Goal: Task Accomplishment & Management: Use online tool/utility

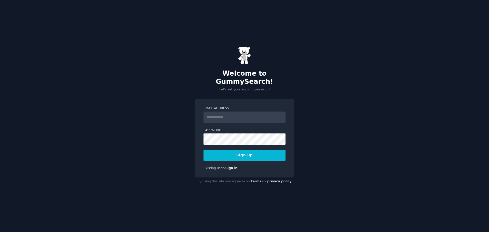
click at [230, 112] on input "Email Address" at bounding box center [244, 116] width 82 height 11
type input "**********"
click at [245, 152] on button "Sign up" at bounding box center [244, 155] width 82 height 11
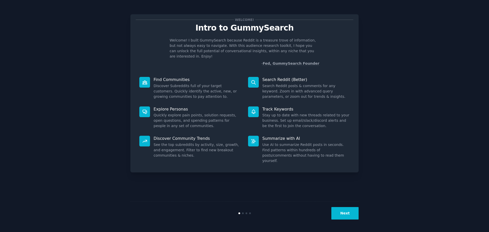
click at [410, 89] on div "Welcome! Intro to GummySearch Welcome! I built GummySearch because Reddit is a …" at bounding box center [244, 116] width 474 height 218
click at [351, 215] on button "Next" at bounding box center [344, 213] width 27 height 12
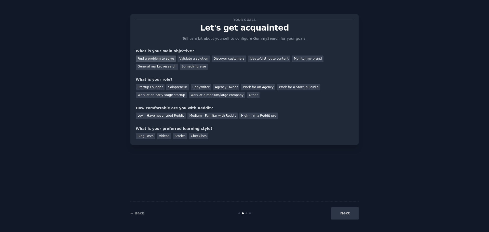
click at [161, 58] on div "Find a problem to solve" at bounding box center [156, 58] width 40 height 6
click at [171, 85] on div "Solopreneur" at bounding box center [177, 87] width 22 height 6
click at [169, 115] on div "Low - Have never tried Reddit" at bounding box center [161, 115] width 50 height 6
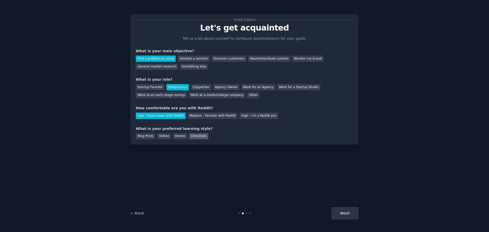
click at [189, 136] on div "Checklists" at bounding box center [198, 136] width 19 height 6
click at [179, 136] on div "Stories" at bounding box center [180, 136] width 14 height 6
click at [342, 212] on button "Next" at bounding box center [344, 213] width 27 height 12
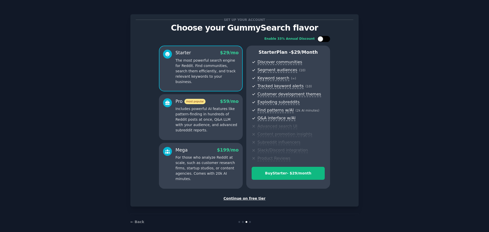
click at [326, 39] on div at bounding box center [326, 39] width 3 height 3
click at [321, 40] on div at bounding box center [323, 39] width 13 height 6
checkbox input "false"
click at [254, 197] on div "Continue on free tier" at bounding box center [244, 198] width 217 height 5
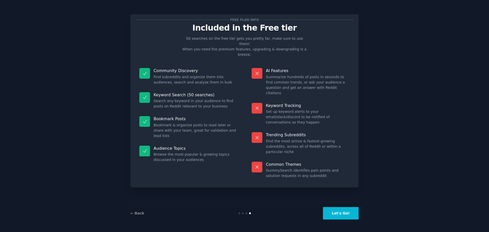
click at [246, 213] on div at bounding box center [246, 213] width 2 height 2
click at [138, 213] on link "← Back" at bounding box center [137, 213] width 14 height 4
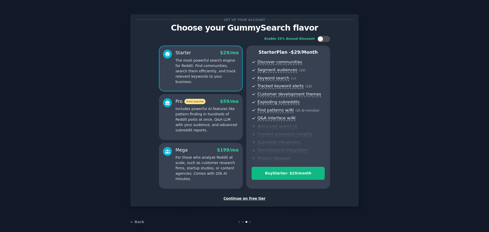
click at [248, 198] on div "Continue on free tier" at bounding box center [244, 198] width 217 height 5
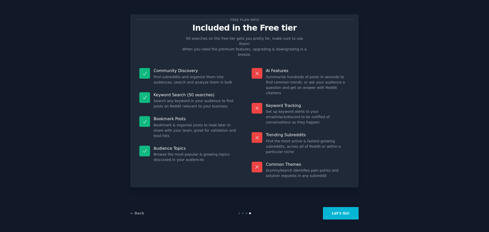
click at [346, 213] on button "Let's Go!" at bounding box center [341, 213] width 36 height 12
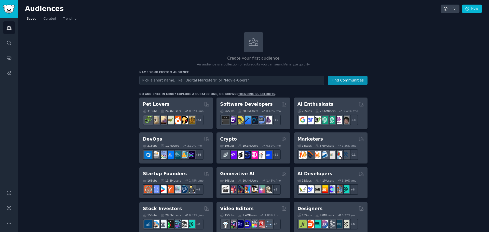
click at [252, 46] on icon at bounding box center [253, 42] width 11 height 11
click at [195, 80] on input "text" at bounding box center [231, 80] width 185 height 9
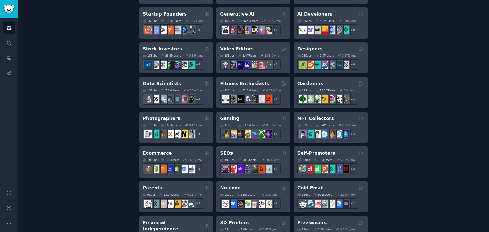
scroll to position [152, 0]
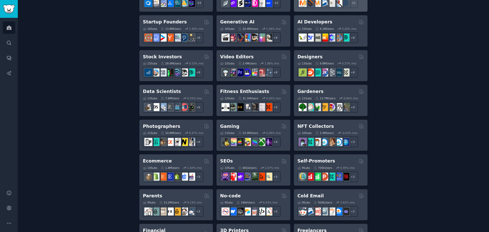
type input "Data miners"
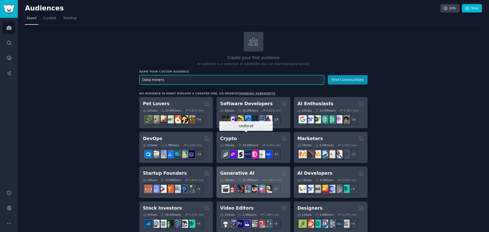
scroll to position [0, 0]
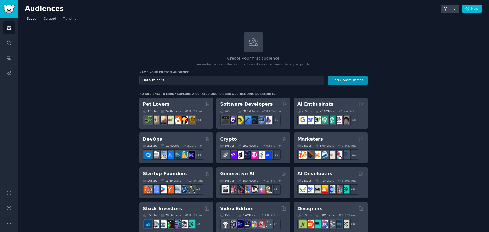
click at [51, 17] on span "Curated" at bounding box center [50, 19] width 12 height 5
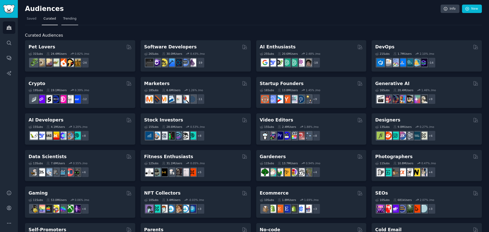
click at [66, 18] on span "Trending" at bounding box center [69, 19] width 13 height 5
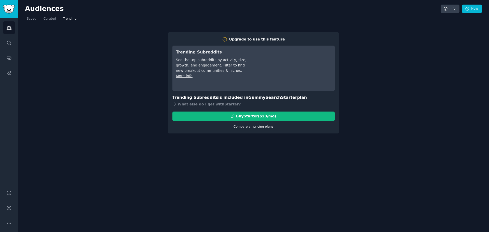
click at [263, 127] on link "Compare all pricing plans" at bounding box center [253, 127] width 40 height 4
click at [53, 19] on span "Curated" at bounding box center [50, 19] width 12 height 5
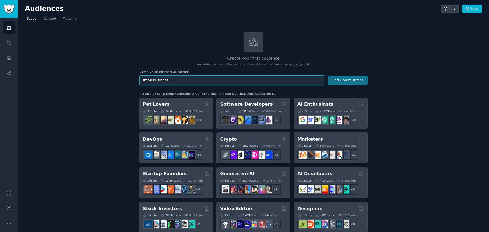
type input "small business"
click at [341, 81] on button "Find Communities" at bounding box center [347, 80] width 40 height 9
click at [253, 44] on icon at bounding box center [253, 42] width 11 height 11
drag, startPoint x: 172, startPoint y: 81, endPoint x: 117, endPoint y: 88, distance: 55.1
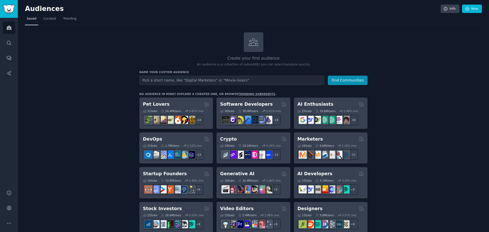
click at [256, 42] on icon at bounding box center [253, 41] width 9 height 7
click at [257, 46] on icon at bounding box center [253, 42] width 11 height 11
click at [11, 28] on icon "Sidebar" at bounding box center [8, 27] width 5 height 5
click at [246, 81] on input "text" at bounding box center [231, 80] width 185 height 9
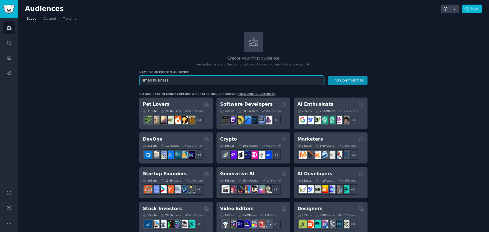
type input "small business"
